Goal: Complete application form: Complete application form

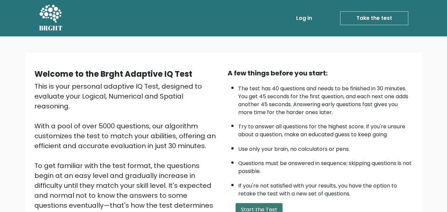
click at [270, 208] on button "Start the Test" at bounding box center [259, 209] width 47 height 13
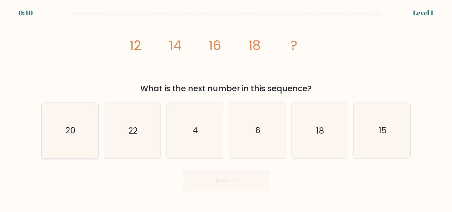
drag, startPoint x: 81, startPoint y: 116, endPoint x: 81, endPoint y: 112, distance: 4.3
click at [81, 112] on icon "20" at bounding box center [69, 130] width 55 height 55
click at [226, 108] on input "a. 20" at bounding box center [226, 107] width 0 height 2
radio input "true"
click at [235, 184] on button "Next" at bounding box center [226, 180] width 86 height 21
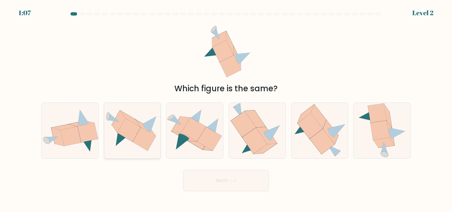
click at [120, 131] on icon at bounding box center [129, 131] width 24 height 24
click at [226, 108] on input "b." at bounding box center [226, 107] width 0 height 2
radio input "true"
click at [208, 178] on button "Next" at bounding box center [226, 180] width 86 height 21
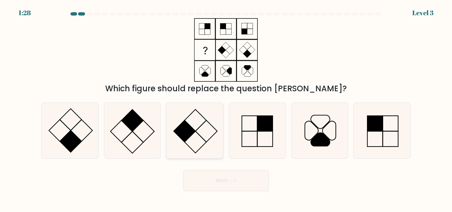
click at [202, 129] on icon at bounding box center [194, 130] width 55 height 55
click at [226, 108] on input "c." at bounding box center [226, 107] width 0 height 2
radio input "true"
click at [235, 178] on button "Next" at bounding box center [226, 180] width 86 height 21
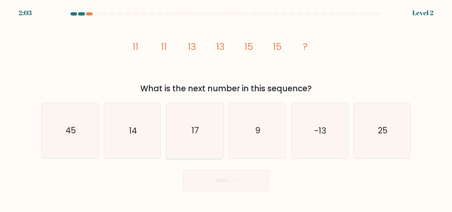
click at [204, 136] on icon "17" at bounding box center [194, 130] width 55 height 55
click at [226, 108] on input "c. 17" at bounding box center [226, 107] width 0 height 2
radio input "true"
click at [234, 184] on button "Next" at bounding box center [226, 180] width 86 height 21
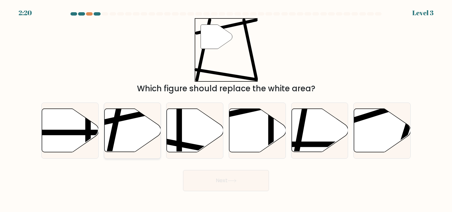
click at [118, 126] on icon at bounding box center [132, 130] width 57 height 43
click at [226, 108] on input "b." at bounding box center [226, 107] width 0 height 2
radio input "true"
click at [211, 176] on button "Next" at bounding box center [226, 180] width 86 height 21
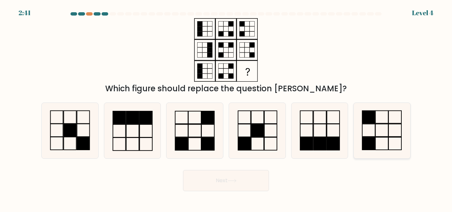
click at [390, 132] on icon at bounding box center [382, 130] width 55 height 55
click at [226, 108] on input "f." at bounding box center [226, 107] width 0 height 2
radio input "true"
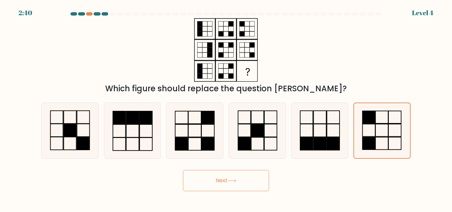
drag, startPoint x: 233, startPoint y: 177, endPoint x: 260, endPoint y: 175, distance: 26.6
click at [236, 177] on button "Next" at bounding box center [226, 180] width 86 height 21
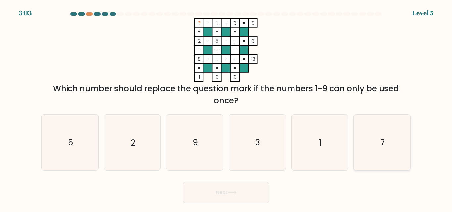
click at [396, 136] on icon "7" at bounding box center [382, 142] width 55 height 55
click at [226, 108] on input "f. 7" at bounding box center [226, 107] width 0 height 2
radio input "true"
click at [230, 197] on button "Next" at bounding box center [226, 192] width 86 height 21
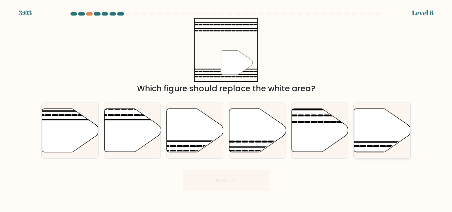
click at [382, 118] on icon at bounding box center [382, 130] width 57 height 43
click at [226, 108] on input "f." at bounding box center [226, 107] width 0 height 2
radio input "true"
click at [242, 182] on button "Next" at bounding box center [226, 180] width 86 height 21
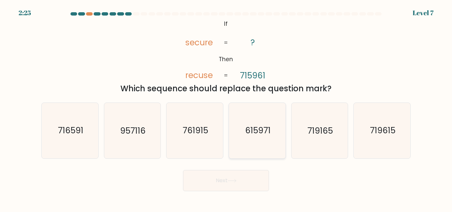
click at [272, 132] on icon "615971" at bounding box center [257, 130] width 55 height 55
click at [226, 108] on input "d. 615971" at bounding box center [226, 107] width 0 height 2
radio input "true"
click at [259, 180] on button "Next" at bounding box center [226, 180] width 86 height 21
click at [246, 176] on button "Next" at bounding box center [226, 180] width 86 height 21
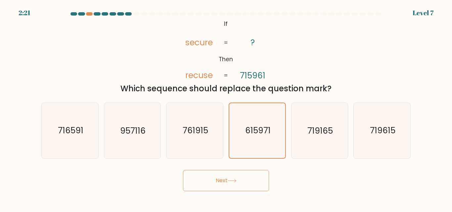
click at [243, 185] on button "Next" at bounding box center [226, 180] width 86 height 21
click at [242, 186] on button "Next" at bounding box center [226, 180] width 86 height 21
click at [242, 185] on button "Next" at bounding box center [226, 180] width 86 height 21
click at [248, 174] on button "Next" at bounding box center [226, 180] width 86 height 21
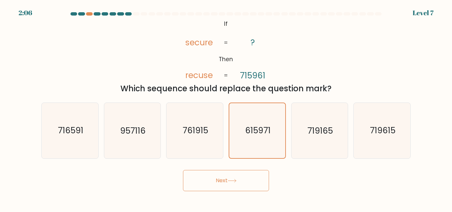
click at [231, 177] on button "Next" at bounding box center [226, 180] width 86 height 21
click at [232, 177] on button "Next" at bounding box center [226, 180] width 86 height 21
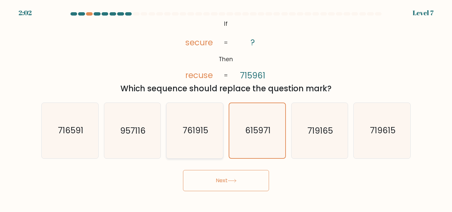
click at [209, 137] on icon "761915" at bounding box center [194, 130] width 55 height 55
click at [226, 108] on input "c. 761915" at bounding box center [226, 107] width 0 height 2
radio input "true"
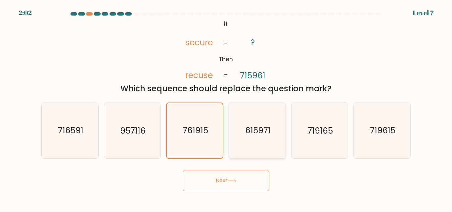
click at [245, 137] on icon "615971" at bounding box center [257, 130] width 55 height 55
click at [226, 108] on input "d. 615971" at bounding box center [226, 107] width 0 height 2
radio input "true"
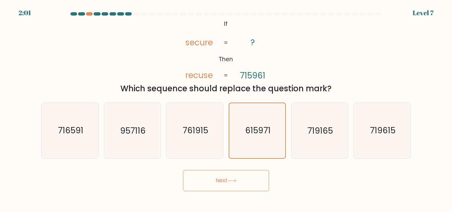
click at [239, 180] on button "Next" at bounding box center [226, 180] width 86 height 21
click at [239, 179] on button "Next" at bounding box center [226, 180] width 86 height 21
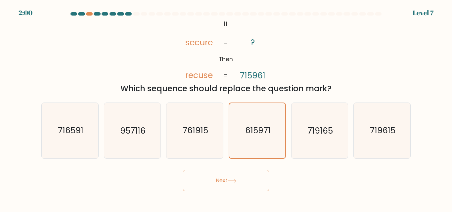
click at [239, 179] on button "Next" at bounding box center [226, 180] width 86 height 21
click at [241, 177] on button "Next" at bounding box center [226, 180] width 86 height 21
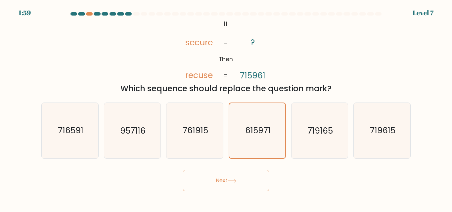
click at [241, 177] on button "Next" at bounding box center [226, 180] width 86 height 21
click at [240, 177] on button "Next" at bounding box center [226, 180] width 86 height 21
click at [241, 177] on button "Next" at bounding box center [226, 180] width 86 height 21
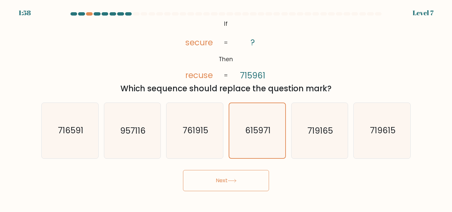
click at [241, 177] on button "Next" at bounding box center [226, 180] width 86 height 21
click at [240, 177] on button "Next" at bounding box center [226, 180] width 86 height 21
click at [238, 176] on button "Next" at bounding box center [226, 180] width 86 height 21
click at [239, 173] on button "Next" at bounding box center [226, 180] width 86 height 21
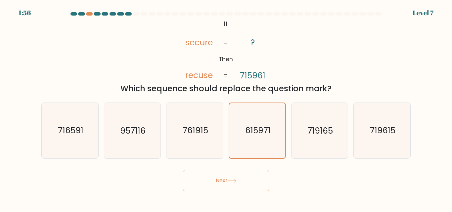
click at [239, 173] on button "Next" at bounding box center [226, 180] width 86 height 21
click at [239, 172] on button "Next" at bounding box center [226, 180] width 86 height 21
click at [234, 185] on button "Next" at bounding box center [226, 180] width 86 height 21
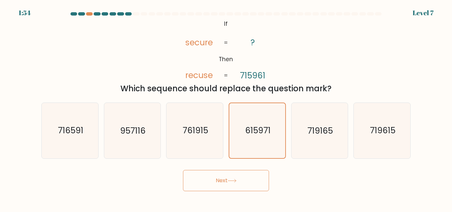
click at [234, 185] on button "Next" at bounding box center [226, 180] width 86 height 21
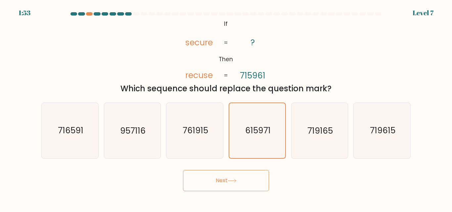
click at [234, 185] on button "Next" at bounding box center [226, 180] width 86 height 21
click at [183, 170] on button "Next" at bounding box center [226, 180] width 86 height 21
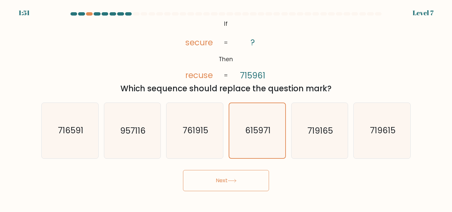
click at [183, 170] on button "Next" at bounding box center [226, 180] width 86 height 21
click at [187, 132] on text "761915" at bounding box center [195, 131] width 25 height 12
click at [226, 108] on input "c. 761915" at bounding box center [226, 107] width 0 height 2
radio input "true"
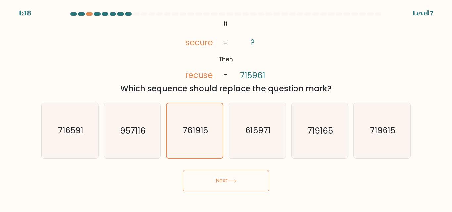
click at [238, 184] on button "Next" at bounding box center [226, 180] width 86 height 21
click at [238, 183] on button "Next" at bounding box center [226, 180] width 86 height 21
click at [119, 136] on icon "957116" at bounding box center [132, 130] width 55 height 55
click at [226, 108] on input "b. 957116" at bounding box center [226, 107] width 0 height 2
radio input "true"
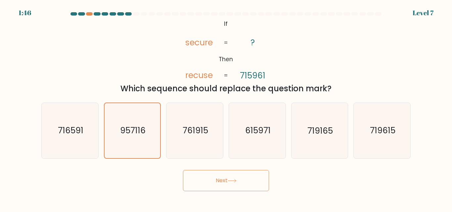
click at [208, 182] on button "Next" at bounding box center [226, 180] width 86 height 21
click at [86, 130] on icon "716591" at bounding box center [69, 130] width 55 height 55
click at [226, 108] on input "a. 716591" at bounding box center [226, 107] width 0 height 2
radio input "true"
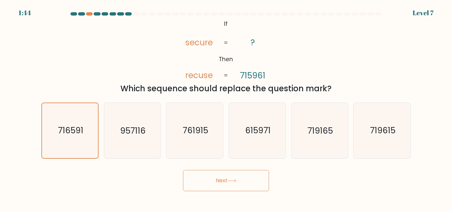
click at [212, 179] on button "Next" at bounding box center [226, 180] width 86 height 21
click at [328, 122] on icon "719165" at bounding box center [319, 130] width 55 height 55
click at [226, 108] on input "e. 719165" at bounding box center [226, 107] width 0 height 2
radio input "true"
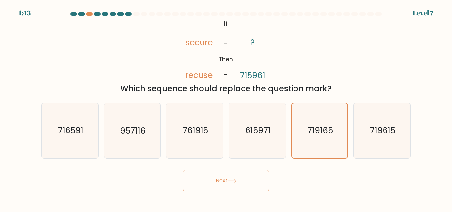
click at [251, 179] on button "Next" at bounding box center [226, 180] width 86 height 21
click at [362, 137] on icon "719615" at bounding box center [382, 130] width 55 height 55
click at [226, 108] on input "f. 719615" at bounding box center [226, 107] width 0 height 2
radio input "true"
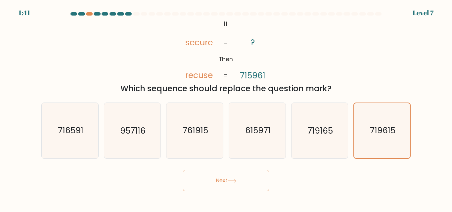
click at [240, 187] on button "Next" at bounding box center [226, 180] width 86 height 21
click at [240, 186] on button "Next" at bounding box center [226, 180] width 86 height 21
click at [240, 185] on button "Next" at bounding box center [226, 180] width 86 height 21
click at [256, 125] on icon "615971" at bounding box center [257, 130] width 55 height 55
click at [226, 108] on input "d. 615971" at bounding box center [226, 107] width 0 height 2
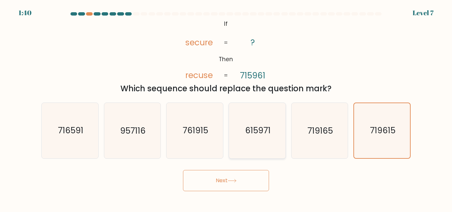
radio input "true"
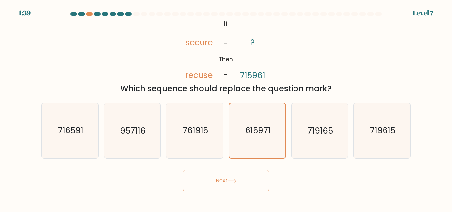
click at [238, 177] on button "Next" at bounding box center [226, 180] width 86 height 21
click at [238, 176] on button "Next" at bounding box center [226, 180] width 86 height 21
click at [225, 191] on button "Next" at bounding box center [226, 180] width 86 height 21
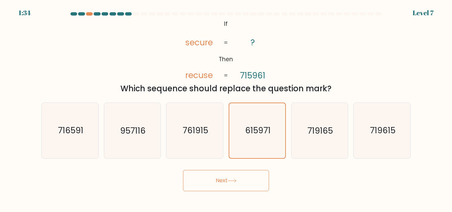
click at [225, 191] on body "1:34 Level 7 If" at bounding box center [226, 106] width 452 height 212
click at [226, 192] on body "1:34 Level 7 If" at bounding box center [226, 106] width 452 height 212
drag, startPoint x: 275, startPoint y: 186, endPoint x: 261, endPoint y: 190, distance: 14.3
click at [267, 189] on div "Next" at bounding box center [225, 179] width 377 height 24
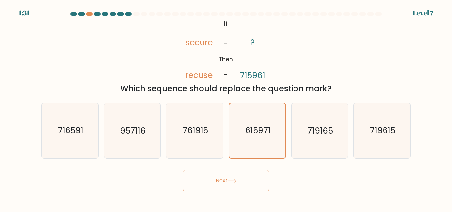
drag, startPoint x: 255, startPoint y: 190, endPoint x: 258, endPoint y: 188, distance: 3.5
click at [258, 189] on button "Next" at bounding box center [226, 180] width 86 height 21
click at [258, 187] on button "Next" at bounding box center [226, 180] width 86 height 21
click at [262, 176] on button "Next" at bounding box center [226, 180] width 86 height 21
click at [95, 13] on div at bounding box center [97, 13] width 7 height 3
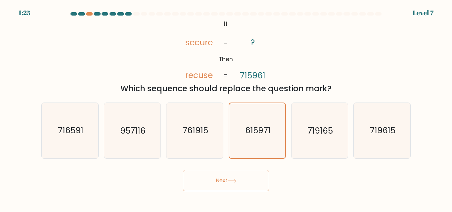
click at [95, 13] on div at bounding box center [97, 13] width 7 height 3
click at [82, 16] on div at bounding box center [225, 15] width 377 height 6
click at [80, 15] on div at bounding box center [81, 13] width 7 height 3
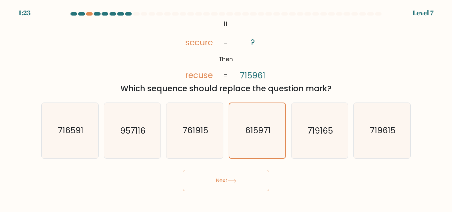
click at [80, 15] on div at bounding box center [81, 13] width 7 height 3
drag, startPoint x: 236, startPoint y: 186, endPoint x: 232, endPoint y: 183, distance: 4.8
click at [234, 183] on button "Next" at bounding box center [226, 180] width 86 height 21
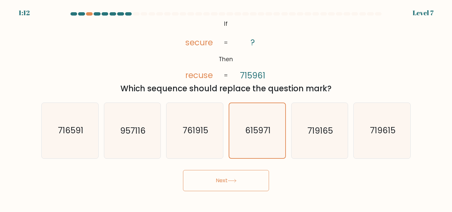
click at [232, 183] on button "Next" at bounding box center [226, 180] width 86 height 21
click at [231, 183] on button "Next" at bounding box center [226, 180] width 86 height 21
click at [257, 118] on icon "615971" at bounding box center [257, 130] width 55 height 55
click at [255, 177] on button "Next" at bounding box center [226, 180] width 86 height 21
click at [266, 146] on icon "615971" at bounding box center [257, 130] width 55 height 55
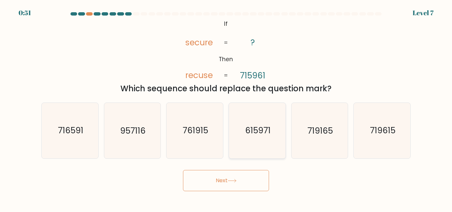
click at [226, 108] on input "d. 615971" at bounding box center [226, 107] width 0 height 2
radio input "true"
click at [253, 181] on button "Next" at bounding box center [226, 180] width 86 height 21
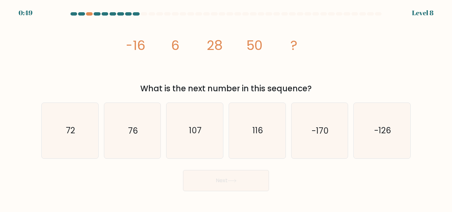
click at [254, 181] on button "Next" at bounding box center [226, 180] width 86 height 21
click at [68, 126] on text "72" at bounding box center [70, 131] width 9 height 12
click at [226, 108] on input "a. 72" at bounding box center [226, 107] width 0 height 2
radio input "true"
click at [218, 178] on button "Next" at bounding box center [226, 180] width 86 height 21
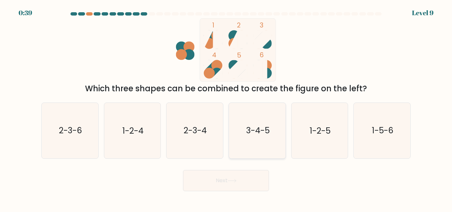
click at [278, 137] on icon "3-4-5" at bounding box center [257, 130] width 55 height 55
click at [226, 108] on input "d. 3-4-5" at bounding box center [226, 107] width 0 height 2
radio input "true"
drag, startPoint x: 251, startPoint y: 183, endPoint x: 254, endPoint y: 184, distance: 3.4
click at [251, 183] on button "Next" at bounding box center [226, 180] width 86 height 21
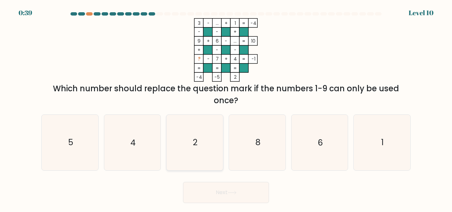
drag, startPoint x: 214, startPoint y: 72, endPoint x: 191, endPoint y: 134, distance: 65.4
click at [191, 134] on icon "2" at bounding box center [194, 142] width 55 height 55
click at [226, 108] on input "c. 2" at bounding box center [226, 107] width 0 height 2
radio input "true"
click at [242, 197] on button "Next" at bounding box center [226, 192] width 86 height 21
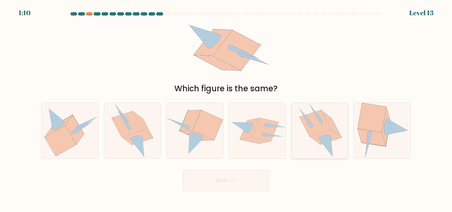
click at [316, 127] on icon at bounding box center [315, 124] width 31 height 26
click at [226, 108] on input "e." at bounding box center [226, 107] width 0 height 2
radio input "true"
click at [244, 188] on button "Next" at bounding box center [226, 180] width 86 height 21
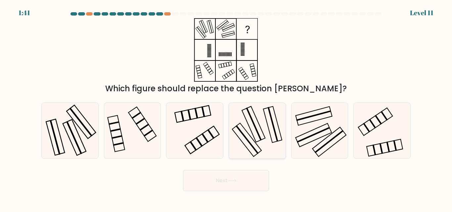
click at [260, 126] on rect at bounding box center [253, 125] width 23 height 36
click at [226, 108] on input "d." at bounding box center [226, 107] width 0 height 2
radio input "true"
click at [251, 180] on button "Next" at bounding box center [226, 180] width 86 height 21
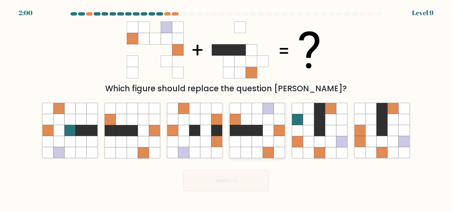
click at [263, 137] on icon at bounding box center [257, 141] width 11 height 11
click at [226, 108] on input "d." at bounding box center [226, 107] width 0 height 2
radio input "true"
click at [246, 180] on button "Next" at bounding box center [226, 180] width 86 height 21
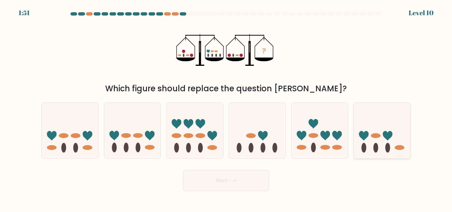
click at [378, 128] on icon at bounding box center [382, 130] width 57 height 47
click at [226, 108] on input "f." at bounding box center [226, 107] width 0 height 2
radio input "true"
click at [246, 179] on button "Next" at bounding box center [226, 180] width 86 height 21
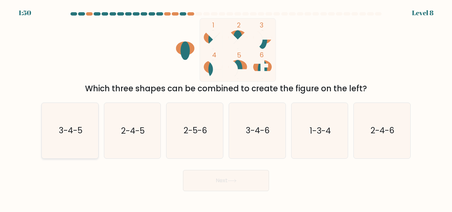
click at [72, 140] on icon "3-4-5" at bounding box center [69, 130] width 55 height 55
click at [226, 108] on input "a. 3-4-5" at bounding box center [226, 107] width 0 height 2
radio input "true"
drag, startPoint x: 191, startPoint y: 177, endPoint x: 192, endPoint y: 180, distance: 3.6
click at [192, 180] on button "Next" at bounding box center [226, 180] width 86 height 21
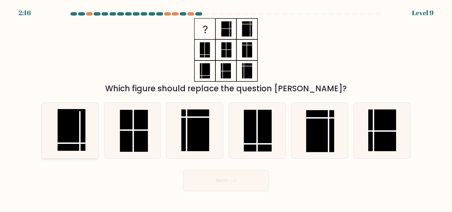
click at [60, 138] on rect at bounding box center [72, 130] width 28 height 42
click at [226, 108] on input "a." at bounding box center [226, 107] width 0 height 2
radio input "true"
click at [216, 186] on button "Next" at bounding box center [226, 180] width 86 height 21
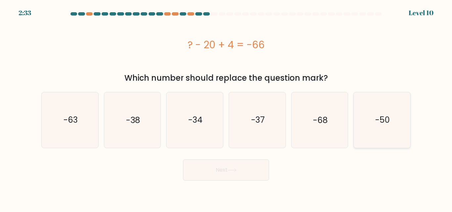
click at [398, 134] on icon "-50" at bounding box center [382, 119] width 55 height 55
click at [226, 108] on input "f. -50" at bounding box center [226, 107] width 0 height 2
radio input "true"
click at [226, 172] on button "Next" at bounding box center [226, 170] width 86 height 21
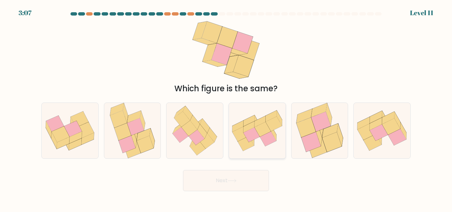
click at [269, 134] on icon at bounding box center [268, 139] width 16 height 15
click at [226, 108] on input "d." at bounding box center [226, 107] width 0 height 2
radio input "true"
click at [262, 188] on button "Next" at bounding box center [226, 180] width 86 height 21
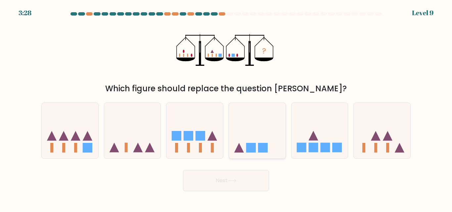
click at [265, 130] on icon at bounding box center [257, 130] width 57 height 47
click at [226, 108] on input "d." at bounding box center [226, 107] width 0 height 2
radio input "true"
click at [234, 184] on button "Next" at bounding box center [226, 180] width 86 height 21
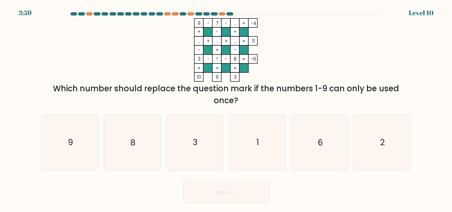
drag, startPoint x: 260, startPoint y: 113, endPoint x: 267, endPoint y: 163, distance: 50.9
click at [260, 116] on div "a. 9 b. 8 c. 3 d." at bounding box center [226, 139] width 375 height 61
click at [257, 143] on text "1" at bounding box center [258, 143] width 3 height 12
click at [226, 108] on input "d. 1" at bounding box center [226, 107] width 0 height 2
radio input "true"
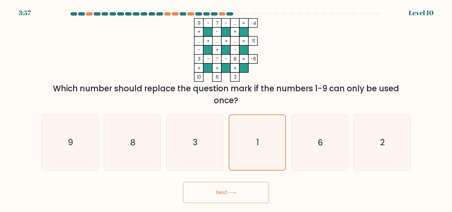
click at [250, 191] on button "Next" at bounding box center [226, 192] width 86 height 21
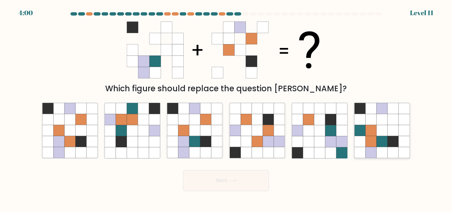
click at [372, 133] on icon at bounding box center [371, 130] width 11 height 11
click at [226, 108] on input "f." at bounding box center [226, 107] width 0 height 2
radio input "true"
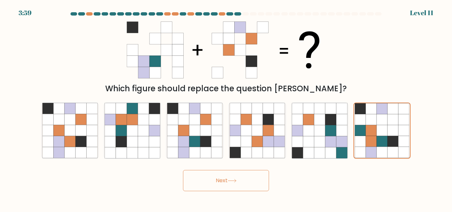
drag, startPoint x: 242, startPoint y: 185, endPoint x: 242, endPoint y: 181, distance: 4.0
click at [242, 183] on button "Next" at bounding box center [226, 180] width 86 height 21
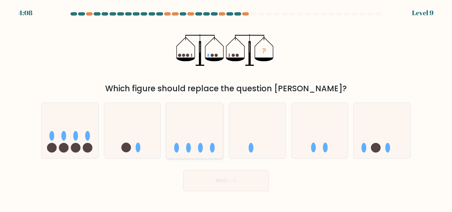
click at [199, 119] on icon at bounding box center [195, 130] width 57 height 47
click at [226, 108] on input "c." at bounding box center [226, 107] width 0 height 2
radio input "true"
click at [235, 176] on button "Next" at bounding box center [226, 180] width 86 height 21
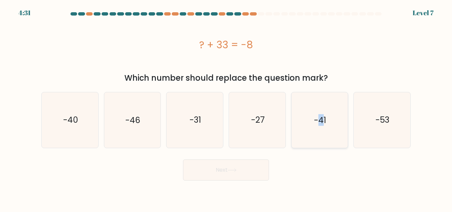
drag, startPoint x: 320, startPoint y: 111, endPoint x: 312, endPoint y: 120, distance: 12.6
click at [323, 111] on icon "-41" at bounding box center [319, 119] width 55 height 55
click at [249, 174] on button "Next" at bounding box center [226, 170] width 86 height 21
click at [251, 170] on button "Next" at bounding box center [226, 170] width 86 height 21
drag, startPoint x: 251, startPoint y: 170, endPoint x: 280, endPoint y: 144, distance: 39.4
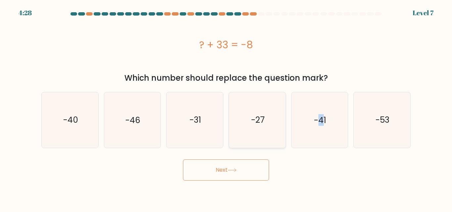
click at [251, 170] on button "Next" at bounding box center [226, 170] width 86 height 21
click at [295, 127] on icon "-41" at bounding box center [319, 119] width 55 height 55
click at [226, 108] on input "e. -41" at bounding box center [226, 107] width 0 height 2
radio input "true"
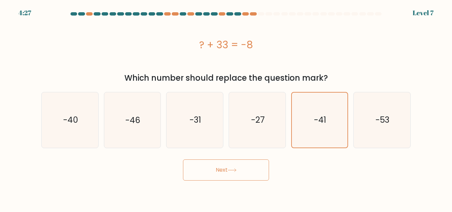
click at [237, 180] on body "4:27 Level 7 a." at bounding box center [226, 106] width 452 height 212
click at [238, 178] on button "Next" at bounding box center [226, 170] width 86 height 21
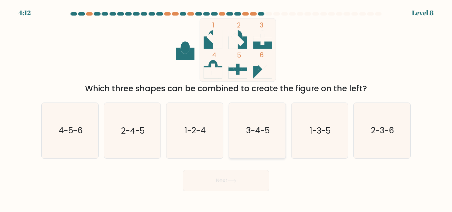
click at [252, 136] on icon "3-4-5" at bounding box center [257, 130] width 55 height 55
click at [226, 108] on input "d. 3-4-5" at bounding box center [226, 107] width 0 height 2
radio input "true"
drag, startPoint x: 241, startPoint y: 178, endPoint x: 242, endPoint y: 170, distance: 8.3
click at [242, 170] on button "Next" at bounding box center [226, 180] width 86 height 21
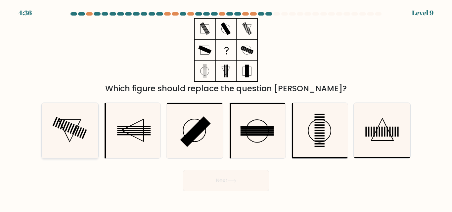
click at [87, 152] on icon at bounding box center [69, 130] width 55 height 55
click at [226, 108] on input "a." at bounding box center [226, 107] width 0 height 2
radio input "true"
drag, startPoint x: 237, startPoint y: 182, endPoint x: 234, endPoint y: 179, distance: 3.8
click at [236, 182] on icon at bounding box center [232, 181] width 9 height 4
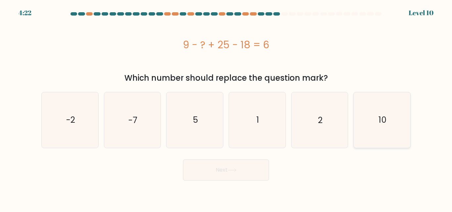
click at [374, 120] on icon "10" at bounding box center [382, 119] width 55 height 55
click at [226, 108] on input "f. 10" at bounding box center [226, 107] width 0 height 2
radio input "true"
click at [255, 172] on button "Next" at bounding box center [226, 170] width 86 height 21
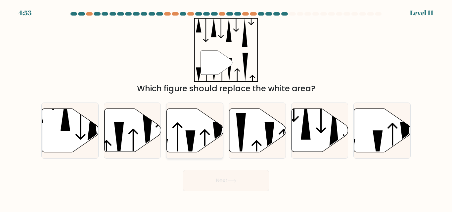
click at [193, 112] on icon at bounding box center [195, 130] width 57 height 43
click at [226, 108] on input "c." at bounding box center [226, 107] width 0 height 2
radio input "true"
click at [226, 189] on button "Next" at bounding box center [226, 180] width 86 height 21
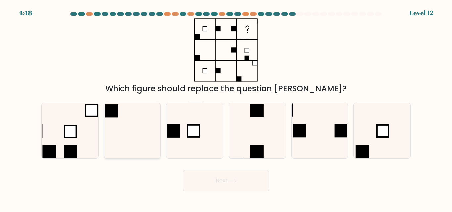
click at [139, 134] on icon at bounding box center [132, 130] width 55 height 55
click at [226, 108] on input "b." at bounding box center [226, 107] width 0 height 2
radio input "true"
click at [241, 185] on button "Next" at bounding box center [226, 180] width 86 height 21
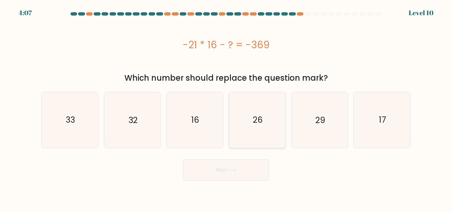
click at [257, 135] on icon "26" at bounding box center [257, 119] width 55 height 55
click at [226, 108] on input "d. 26" at bounding box center [226, 107] width 0 height 2
radio input "true"
click at [262, 171] on button "Next" at bounding box center [226, 170] width 86 height 21
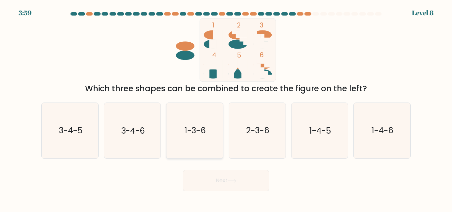
click at [207, 140] on icon "1-3-6" at bounding box center [194, 130] width 55 height 55
click at [226, 108] on input "c. 1-3-6" at bounding box center [226, 107] width 0 height 2
radio input "true"
click at [223, 182] on button "Next" at bounding box center [226, 180] width 86 height 21
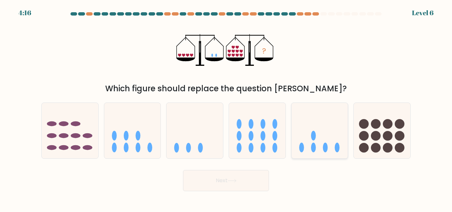
click at [324, 124] on icon at bounding box center [320, 130] width 57 height 47
click at [226, 108] on input "e." at bounding box center [226, 107] width 0 height 2
radio input "true"
click at [241, 177] on button "Next" at bounding box center [226, 180] width 86 height 21
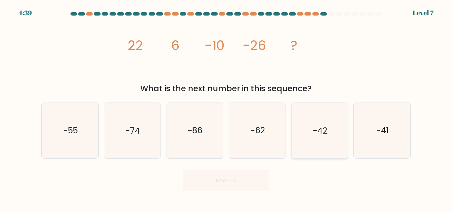
click at [298, 118] on icon "-42" at bounding box center [319, 130] width 55 height 55
click at [226, 108] on input "e. -42" at bounding box center [226, 107] width 0 height 2
radio input "true"
click at [231, 184] on button "Next" at bounding box center [226, 180] width 86 height 21
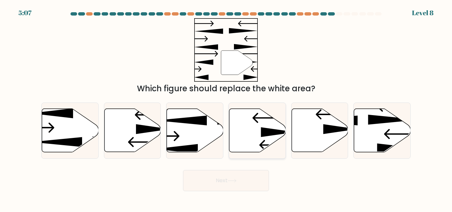
click at [258, 131] on icon at bounding box center [257, 130] width 57 height 43
click at [226, 108] on input "d." at bounding box center [226, 107] width 0 height 2
radio input "true"
click at [252, 179] on button "Next" at bounding box center [226, 180] width 86 height 21
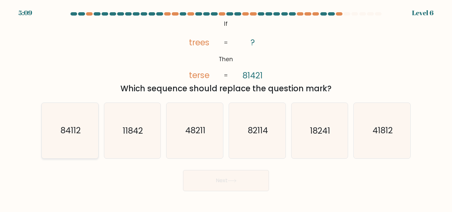
click at [69, 148] on icon "84112" at bounding box center [69, 130] width 55 height 55
click at [226, 108] on input "a. 84112" at bounding box center [226, 107] width 0 height 2
radio input "true"
click at [217, 181] on button "Next" at bounding box center [226, 180] width 86 height 21
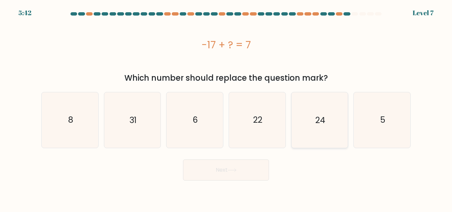
click at [335, 99] on icon "24" at bounding box center [319, 119] width 55 height 55
click at [226, 106] on input "e. 24" at bounding box center [226, 107] width 0 height 2
radio input "true"
click at [246, 165] on button "Next" at bounding box center [226, 170] width 86 height 21
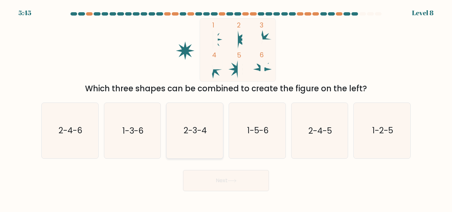
drag, startPoint x: 201, startPoint y: 140, endPoint x: 200, endPoint y: 148, distance: 7.6
click at [202, 141] on icon "2-3-4" at bounding box center [194, 130] width 55 height 55
click at [226, 108] on input "c. 2-3-4" at bounding box center [226, 107] width 0 height 2
radio input "true"
drag, startPoint x: 219, startPoint y: 176, endPoint x: 219, endPoint y: 179, distance: 3.3
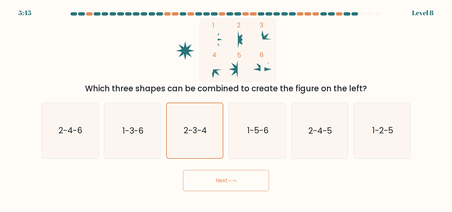
click at [219, 179] on button "Next" at bounding box center [226, 180] width 86 height 21
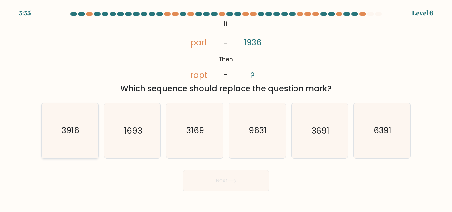
click at [91, 154] on icon "3916" at bounding box center [69, 130] width 55 height 55
click at [226, 108] on input "a. 3916" at bounding box center [226, 107] width 0 height 2
radio input "true"
click at [216, 184] on button "Next" at bounding box center [226, 180] width 86 height 21
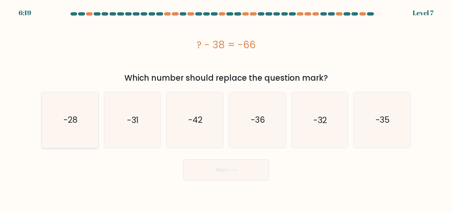
click at [94, 143] on icon "-28" at bounding box center [69, 119] width 55 height 55
click at [226, 108] on input "a. -28" at bounding box center [226, 107] width 0 height 2
radio input "true"
click at [211, 173] on button "Next" at bounding box center [226, 170] width 86 height 21
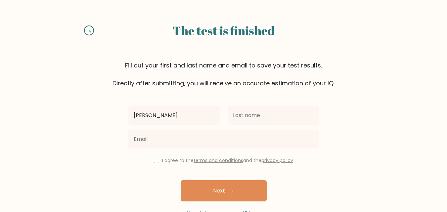
type input "isaac"
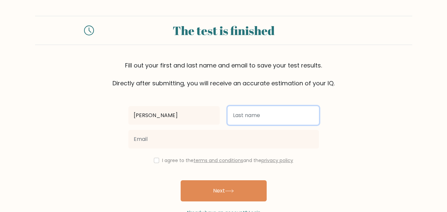
click at [289, 121] on input "text" at bounding box center [273, 115] width 91 height 19
type input "[PERSON_NAME]"
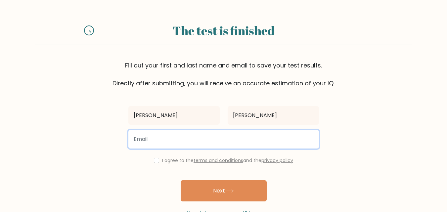
click at [267, 139] on input "email" at bounding box center [223, 139] width 191 height 19
type input "vi989506@gmail.com"
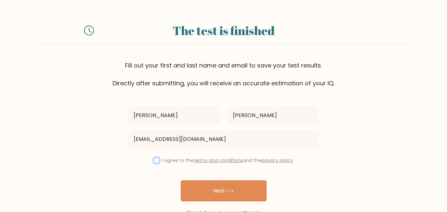
click at [154, 163] on input "checkbox" at bounding box center [156, 160] width 5 height 5
checkbox input "true"
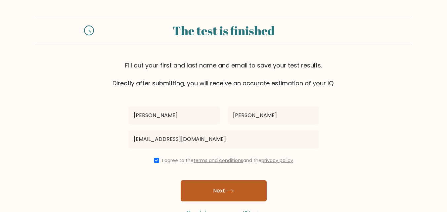
click at [210, 196] on button "Next" at bounding box center [224, 190] width 86 height 21
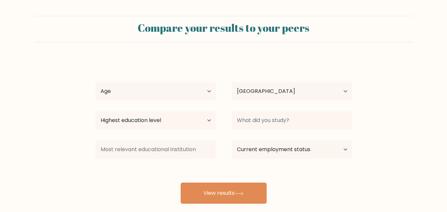
select select "NG"
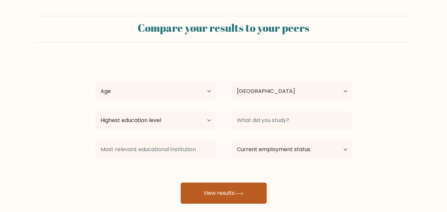
click at [258, 194] on button "View results" at bounding box center [224, 193] width 86 height 21
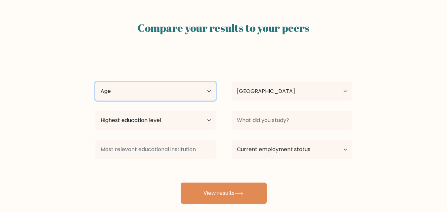
click at [196, 89] on select "Age Under [DEMOGRAPHIC_DATA] [DEMOGRAPHIC_DATA] [DEMOGRAPHIC_DATA] [DEMOGRAPHIC…" at bounding box center [155, 91] width 120 height 19
select select "18_24"
click at [95, 82] on select "Age Under [DEMOGRAPHIC_DATA] [DEMOGRAPHIC_DATA] [DEMOGRAPHIC_DATA] [DEMOGRAPHIC…" at bounding box center [155, 91] width 120 height 19
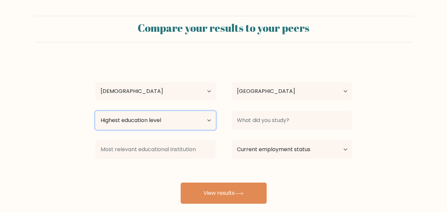
click at [176, 124] on select "Highest education level No schooling Primary Lower Secondary Upper Secondary Oc…" at bounding box center [155, 120] width 120 height 19
select select "bachelors_degree"
click at [95, 111] on select "Highest education level No schooling Primary Lower Secondary Upper Secondary Oc…" at bounding box center [155, 120] width 120 height 19
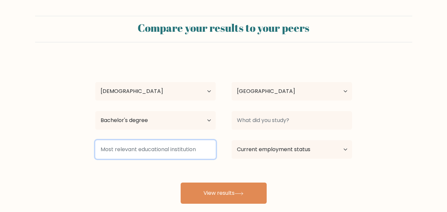
click at [191, 147] on input at bounding box center [155, 149] width 120 height 19
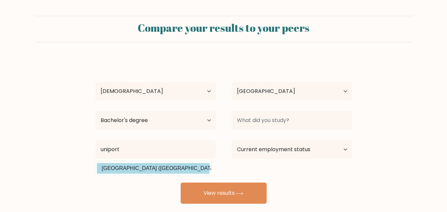
click at [192, 170] on option "University of Port Harcourt (Nigeria)" at bounding box center [153, 168] width 113 height 11
type input "[GEOGRAPHIC_DATA]"
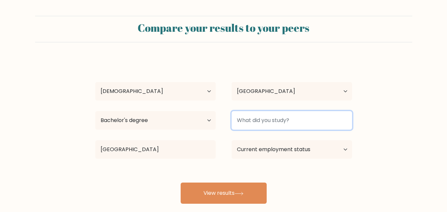
click at [275, 121] on input at bounding box center [292, 120] width 120 height 19
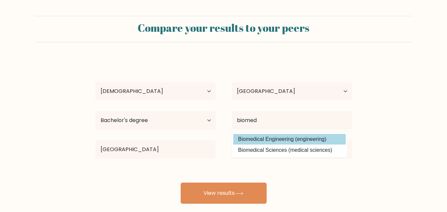
click at [287, 141] on option "Biomedical Engineering (engineering)" at bounding box center [289, 139] width 113 height 11
type input "Biomedical Engineering"
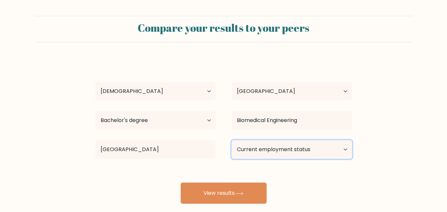
click at [284, 150] on select "Current employment status Employed Student Retired Other / prefer not to answer" at bounding box center [292, 149] width 120 height 19
select select "other"
click at [232, 140] on select "Current employment status Employed Student Retired Other / prefer not to answer" at bounding box center [292, 149] width 120 height 19
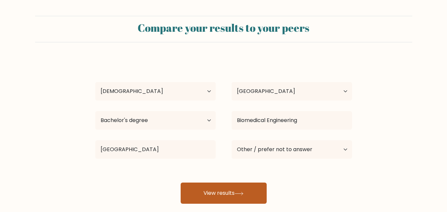
click at [230, 193] on button "View results" at bounding box center [224, 193] width 86 height 21
